Goal: Task Accomplishment & Management: Manage account settings

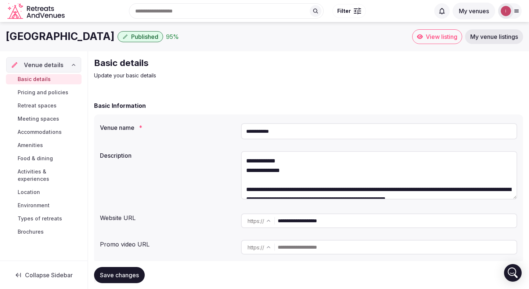
click at [75, 64] on icon at bounding box center [74, 65] width 6 height 6
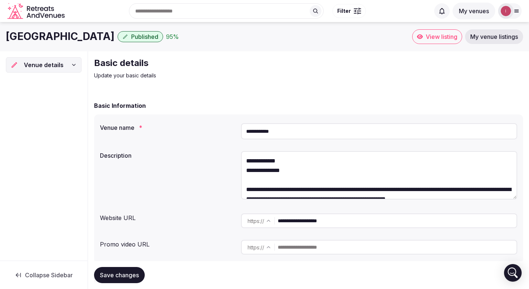
click at [131, 36] on span "Published" at bounding box center [144, 36] width 27 height 7
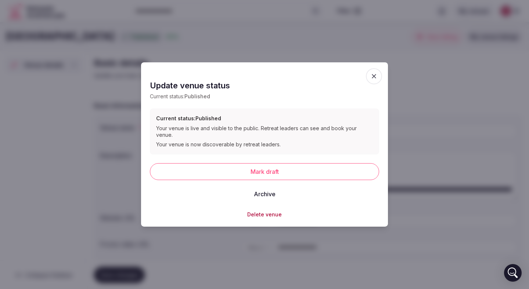
click at [374, 80] on icon "button" at bounding box center [373, 76] width 7 height 7
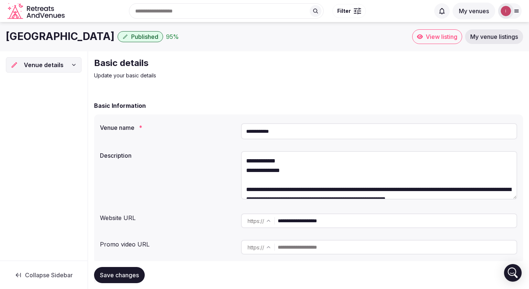
click at [187, 12] on input "text" at bounding box center [226, 10] width 195 height 15
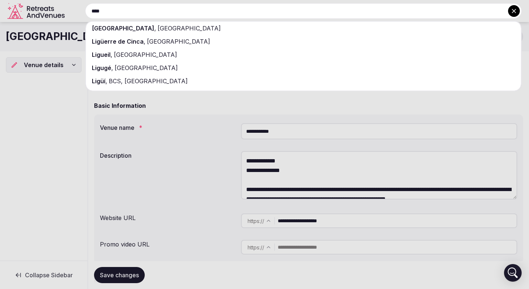
type input "****"
click at [187, 27] on div "[GEOGRAPHIC_DATA] , [GEOGRAPHIC_DATA]" at bounding box center [303, 28] width 435 height 13
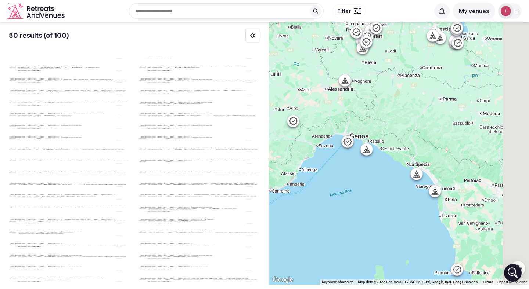
drag, startPoint x: 460, startPoint y: 170, endPoint x: 397, endPoint y: 170, distance: 62.4
click at [397, 170] on div at bounding box center [399, 153] width 260 height 263
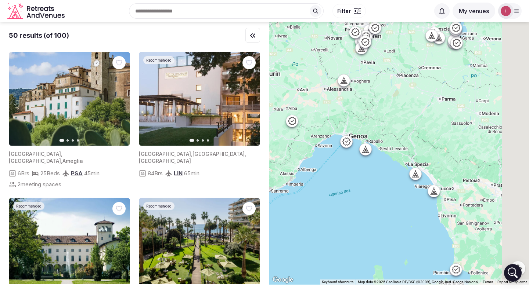
click at [400, 176] on div at bounding box center [399, 153] width 260 height 263
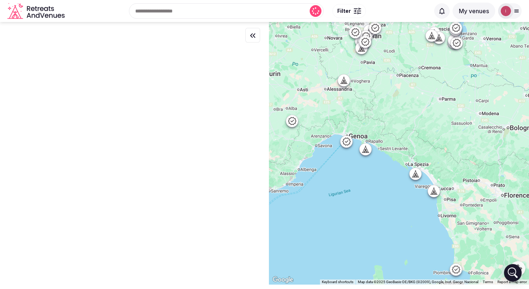
click at [400, 176] on div at bounding box center [399, 153] width 260 height 263
click at [402, 171] on div at bounding box center [399, 153] width 260 height 263
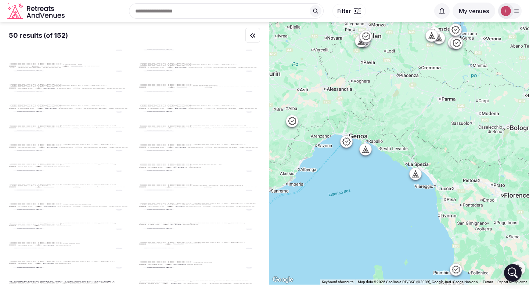
click at [402, 171] on div at bounding box center [399, 153] width 260 height 263
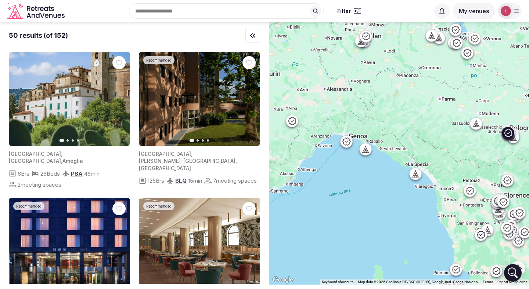
click at [250, 101] on icon "button" at bounding box center [250, 99] width 6 height 6
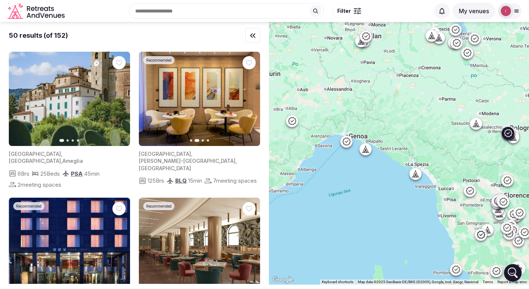
click at [250, 101] on icon "button" at bounding box center [250, 99] width 6 height 6
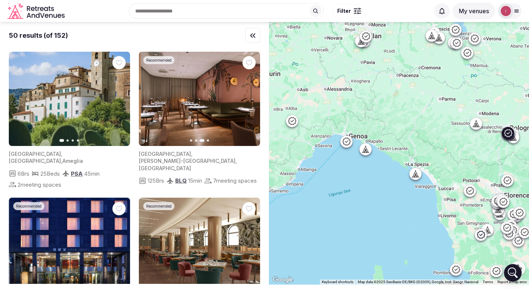
click at [250, 101] on icon "button" at bounding box center [250, 99] width 6 height 6
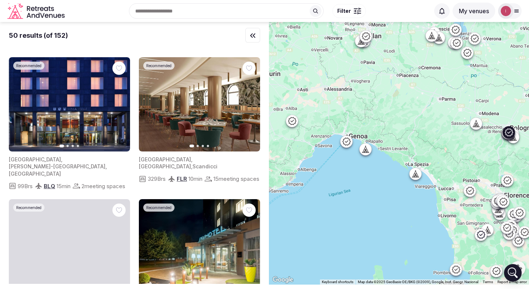
scroll to position [138, 0]
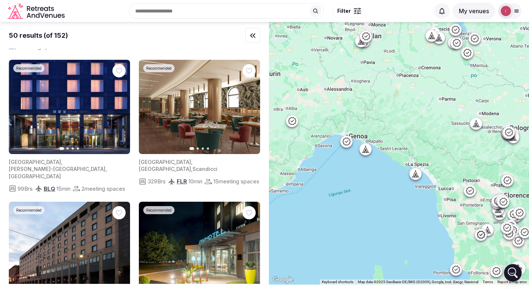
click at [347, 142] on icon at bounding box center [346, 141] width 9 height 9
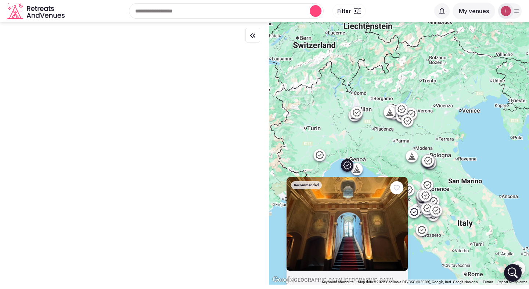
scroll to position [0, 0]
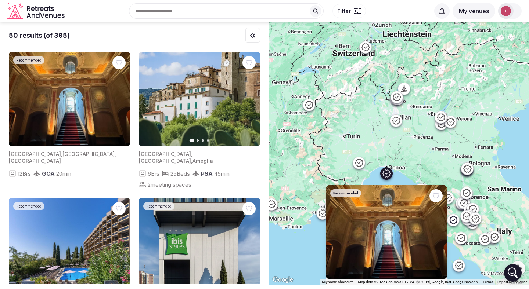
click at [76, 97] on img at bounding box center [69, 99] width 121 height 94
click at [67, 102] on img at bounding box center [69, 99] width 121 height 94
click at [76, 104] on img at bounding box center [69, 99] width 121 height 94
click at [404, 235] on img at bounding box center [386, 232] width 121 height 94
click at [86, 104] on img at bounding box center [69, 99] width 121 height 94
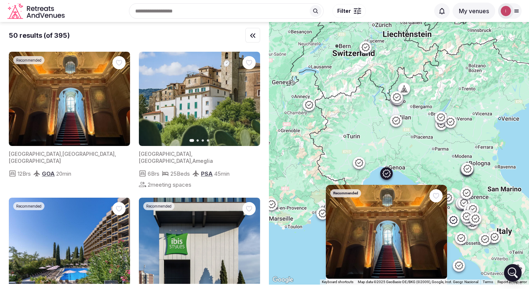
click at [86, 104] on img at bounding box center [69, 99] width 121 height 94
click at [215, 115] on img at bounding box center [199, 99] width 121 height 94
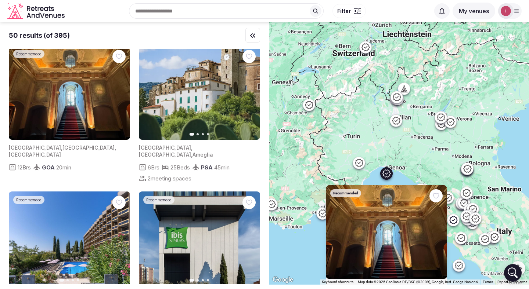
click at [73, 104] on img at bounding box center [69, 93] width 121 height 94
click at [220, 73] on img at bounding box center [199, 93] width 121 height 94
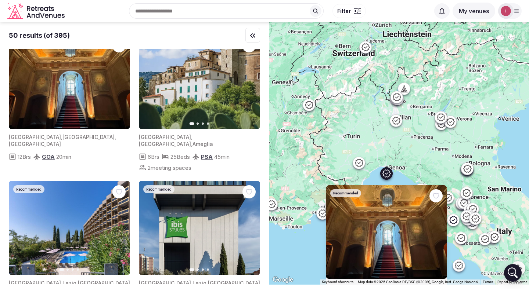
scroll to position [0, 0]
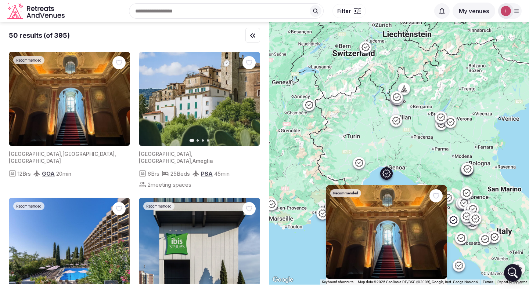
click at [84, 99] on img at bounding box center [69, 99] width 121 height 94
click at [81, 122] on img at bounding box center [69, 99] width 121 height 94
click at [252, 34] on icon "button" at bounding box center [252, 35] width 9 height 9
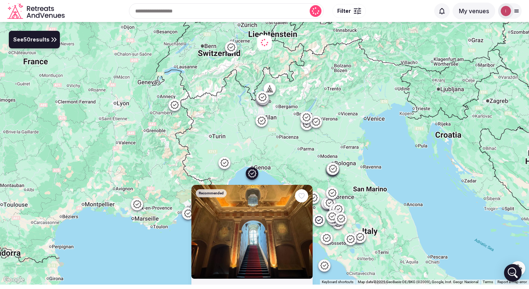
click at [254, 217] on img at bounding box center [251, 232] width 121 height 94
click at [250, 173] on div "Recommended [GEOGRAPHIC_DATA] , [GEOGRAPHIC_DATA] , [GEOGRAPHIC_DATA] 12 Brs GO…" at bounding box center [264, 153] width 529 height 263
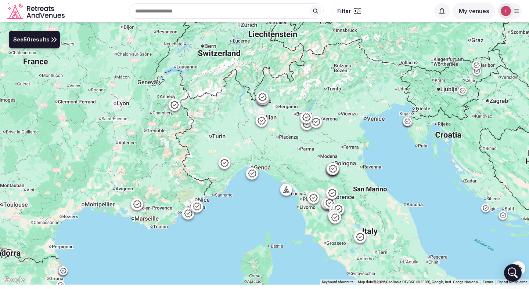
click at [250, 173] on icon at bounding box center [251, 173] width 9 height 9
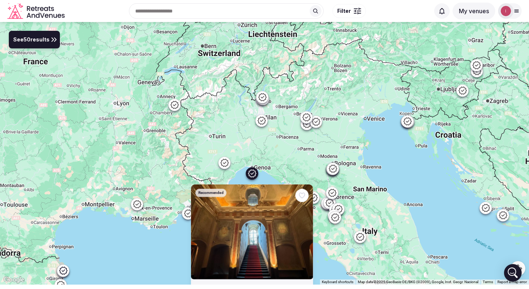
click at [0, 0] on icon "button" at bounding box center [0, 0] width 0 height 0
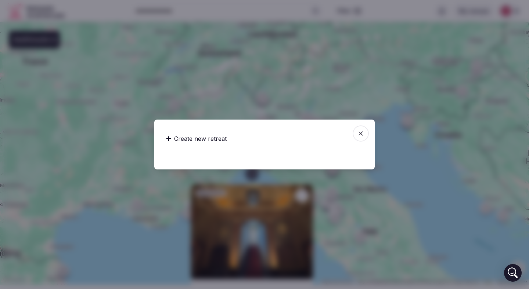
click at [360, 135] on icon "button" at bounding box center [360, 133] width 7 height 7
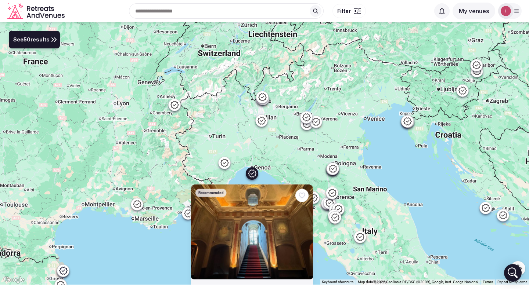
click at [265, 246] on img at bounding box center [252, 231] width 122 height 95
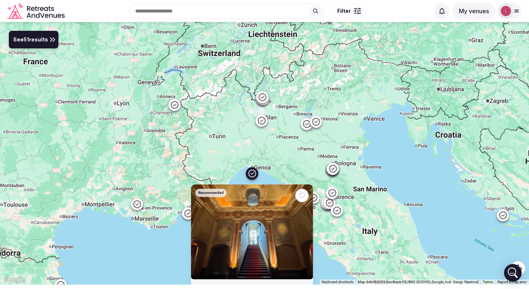
click at [52, 44] on button "See 51 results" at bounding box center [34, 40] width 50 height 18
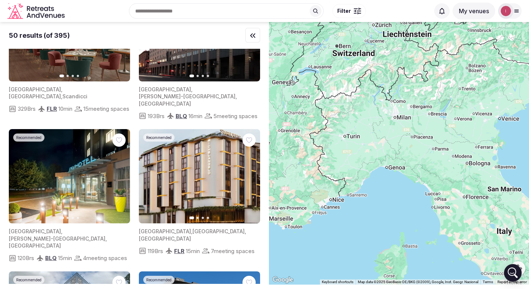
scroll to position [718, 0]
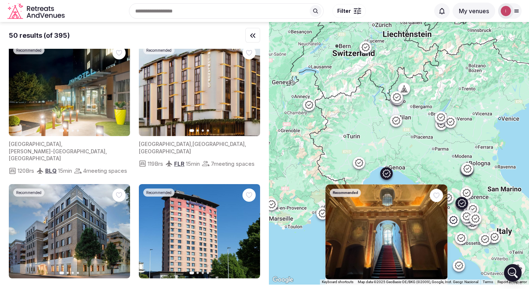
click at [251, 228] on icon "button" at bounding box center [250, 231] width 6 height 6
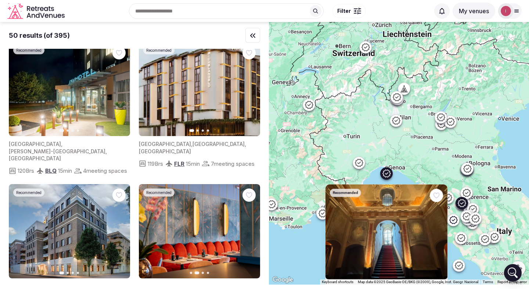
click at [251, 228] on icon "button" at bounding box center [250, 231] width 6 height 6
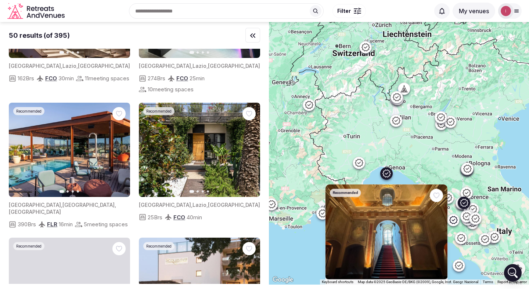
scroll to position [1074, 0]
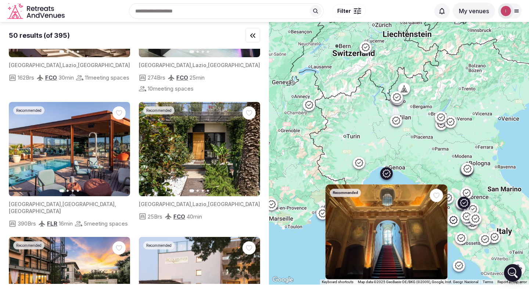
click at [122, 146] on icon "button" at bounding box center [120, 149] width 6 height 6
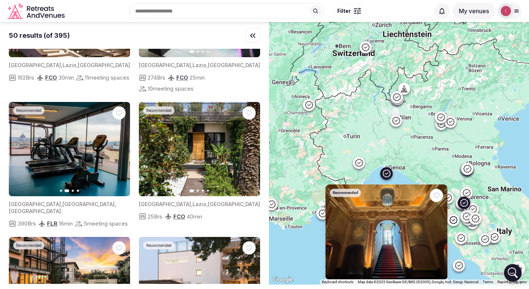
click at [122, 146] on icon "button" at bounding box center [120, 149] width 6 height 6
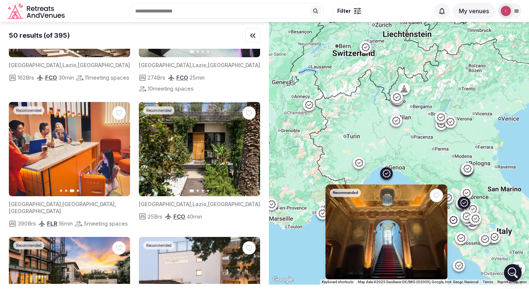
click at [122, 146] on icon "button" at bounding box center [120, 149] width 6 height 6
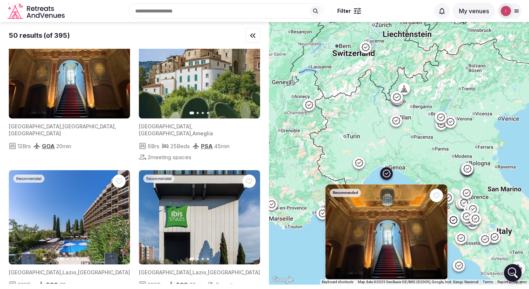
scroll to position [0, 0]
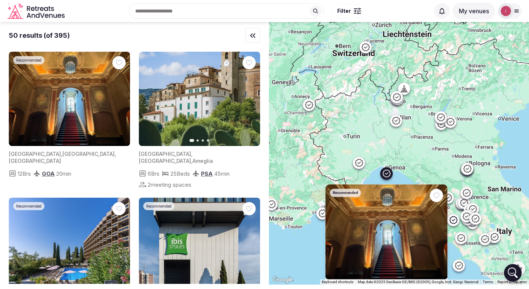
click at [62, 86] on img at bounding box center [69, 99] width 121 height 94
click at [41, 11] on icon "Retreats and Venues company logo" at bounding box center [36, 11] width 59 height 17
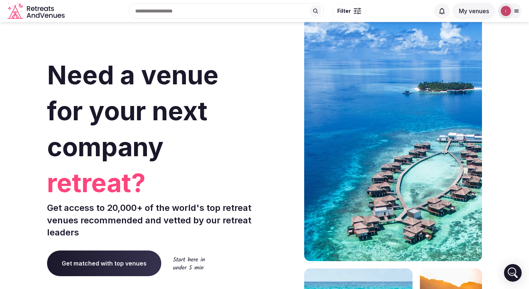
click at [166, 4] on div "Recent searches [GEOGRAPHIC_DATA], [GEOGRAPHIC_DATA] Search Popular Destination…" at bounding box center [249, 11] width 362 height 32
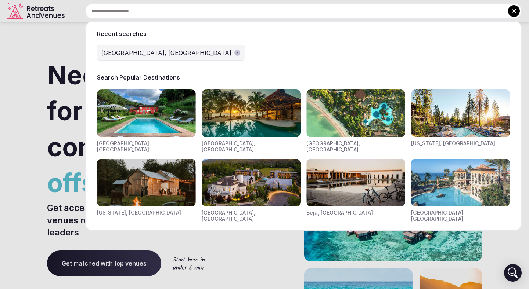
click at [149, 115] on img "Visit venues for Toscana, Italy" at bounding box center [146, 114] width 99 height 48
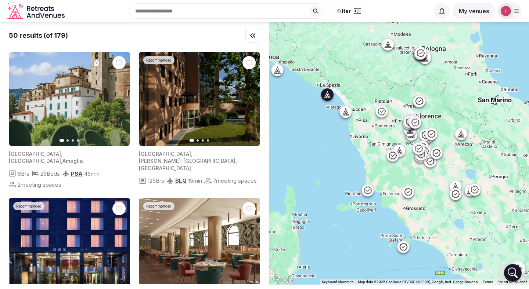
click at [90, 107] on img at bounding box center [69, 99] width 121 height 94
click at [182, 90] on img at bounding box center [199, 99] width 121 height 94
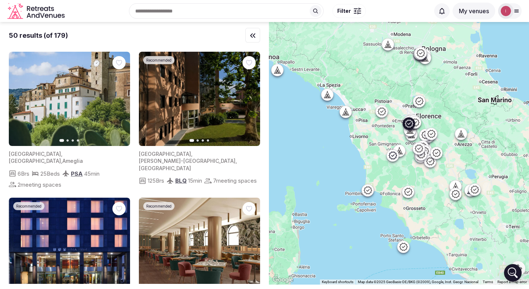
click at [201, 229] on img at bounding box center [199, 245] width 121 height 94
click at [119, 100] on icon "button" at bounding box center [120, 99] width 6 height 6
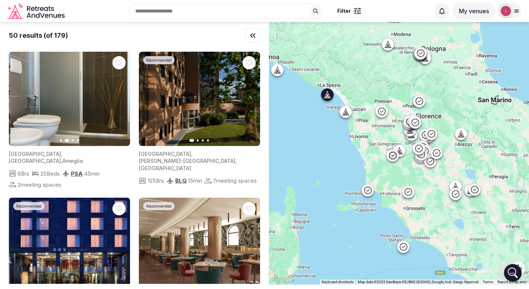
click at [119, 100] on icon "button" at bounding box center [120, 99] width 6 height 6
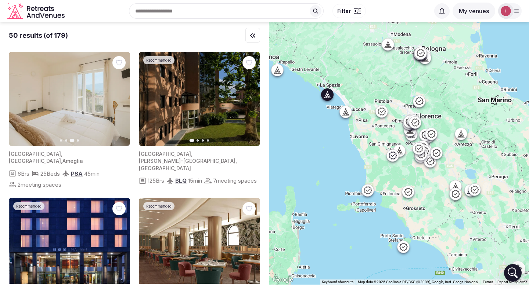
click at [119, 100] on icon "button" at bounding box center [120, 99] width 6 height 6
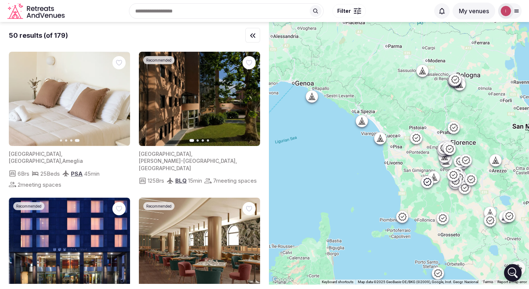
drag, startPoint x: 315, startPoint y: 133, endPoint x: 354, endPoint y: 162, distance: 48.5
click at [354, 162] on div at bounding box center [399, 153] width 260 height 263
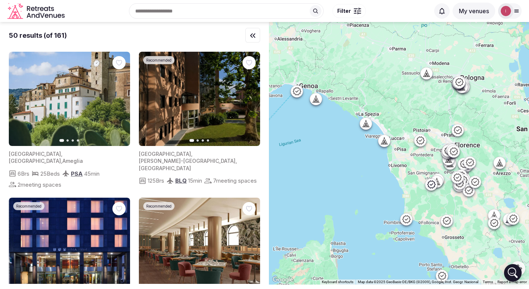
click at [421, 142] on icon at bounding box center [420, 140] width 9 height 9
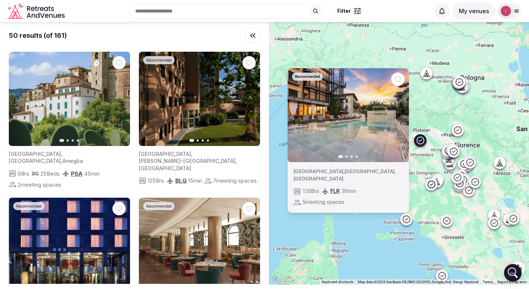
click at [406, 221] on icon at bounding box center [406, 220] width 8 height 8
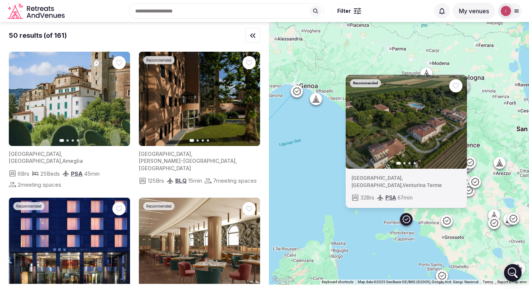
click at [324, 167] on div "Recommended Previous slide Next slide [GEOGRAPHIC_DATA] , [GEOGRAPHIC_DATA] , V…" at bounding box center [399, 153] width 260 height 263
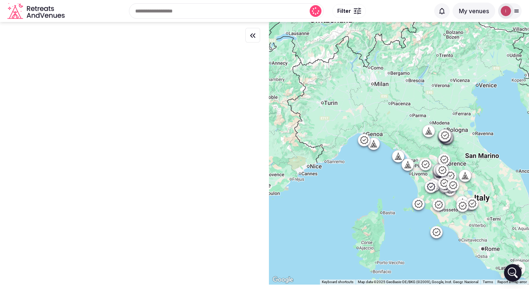
drag, startPoint x: 317, startPoint y: 160, endPoint x: 371, endPoint y: 168, distance: 54.5
click at [371, 168] on div at bounding box center [399, 153] width 260 height 263
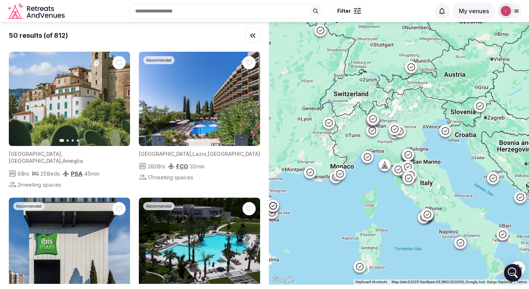
click at [473, 19] on div "Recent searches [GEOGRAPHIC_DATA], [GEOGRAPHIC_DATA] Search Popular Destination…" at bounding box center [264, 10] width 514 height 37
click at [472, 13] on button "My venues" at bounding box center [473, 11] width 43 height 17
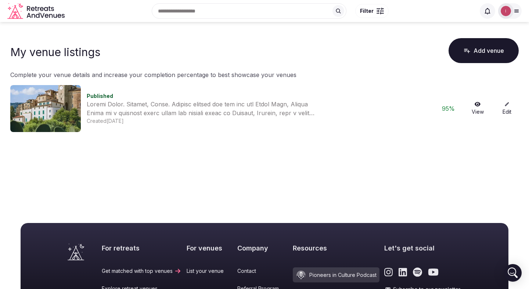
click at [504, 105] on icon at bounding box center [506, 104] width 5 height 5
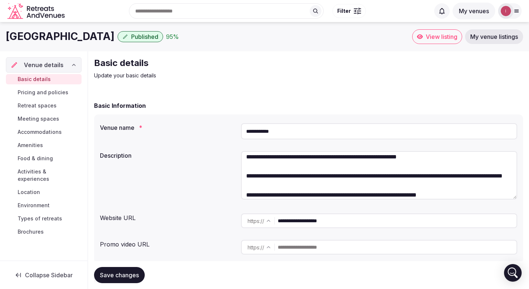
click at [45, 93] on span "Pricing and policies" at bounding box center [43, 92] width 51 height 7
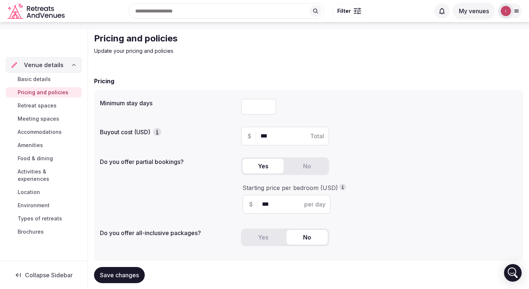
scroll to position [25, 0]
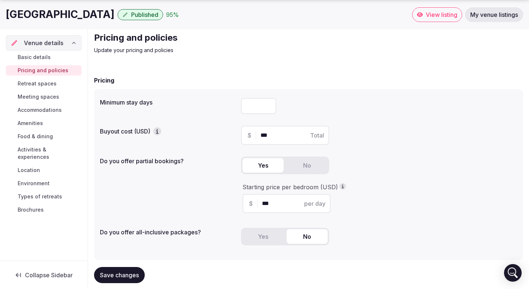
drag, startPoint x: 274, startPoint y: 135, endPoint x: 260, endPoint y: 135, distance: 13.6
click at [260, 135] on input "***" at bounding box center [291, 135] width 62 height 9
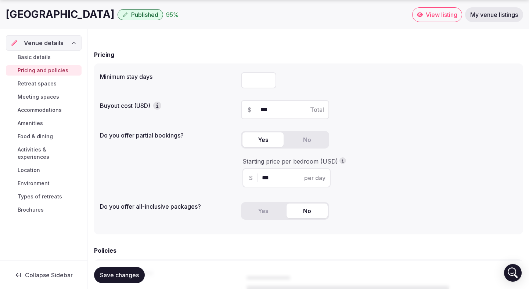
scroll to position [53, 0]
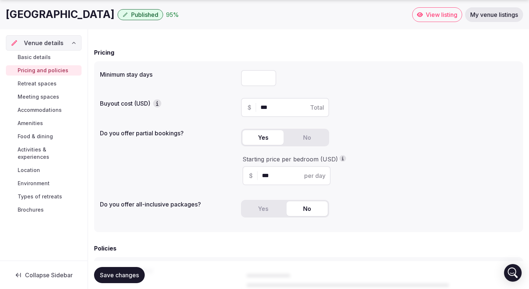
type input "***"
click at [125, 278] on span "Save changes" at bounding box center [119, 275] width 39 height 7
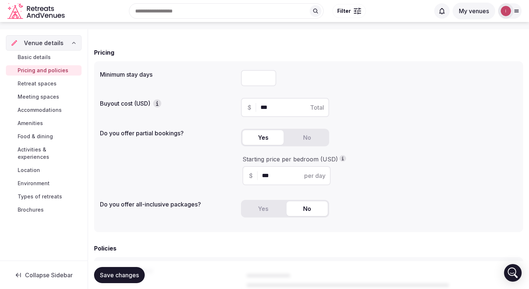
scroll to position [0, 0]
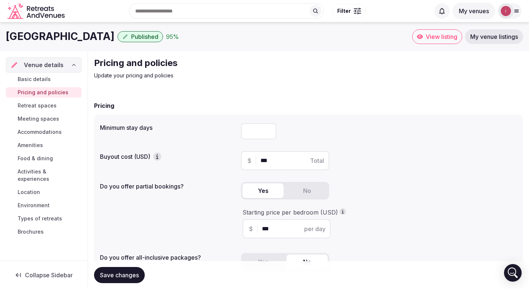
click at [45, 4] on icon "Retreats and Venues company logo" at bounding box center [36, 11] width 59 height 17
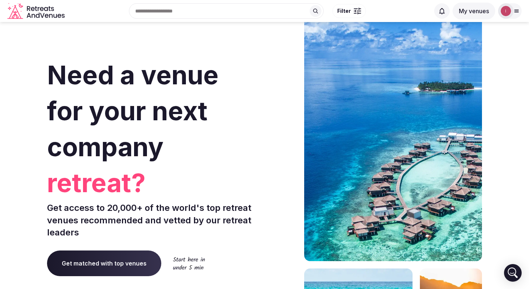
click at [168, 12] on div "Recent searches [GEOGRAPHIC_DATA], [GEOGRAPHIC_DATA] Search Popular Destination…" at bounding box center [249, 11] width 362 height 32
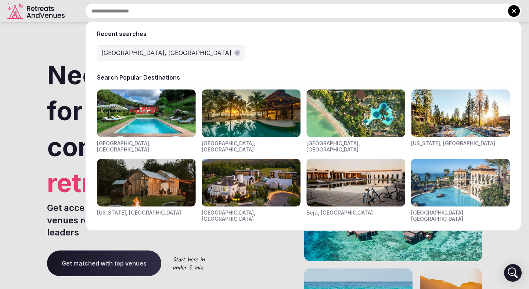
click at [163, 116] on img "Visit venues for Toscana, Italy" at bounding box center [146, 114] width 99 height 48
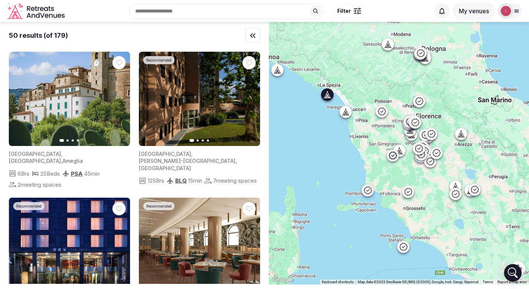
click at [98, 103] on img at bounding box center [69, 99] width 121 height 94
